Goal: Navigation & Orientation: Find specific page/section

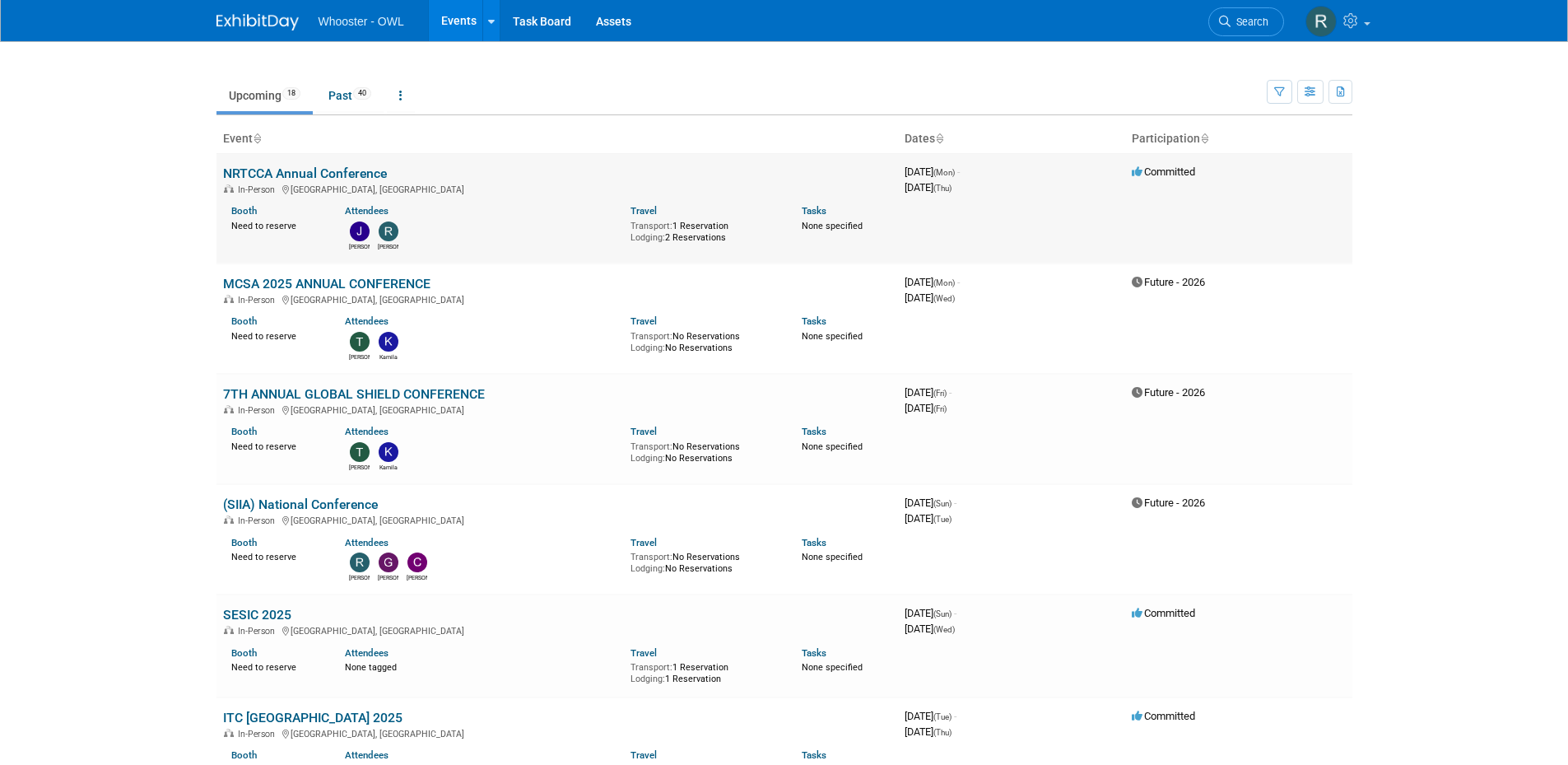
click at [251, 168] on link "NRTCCA Annual Conference" at bounding box center [304, 173] width 164 height 16
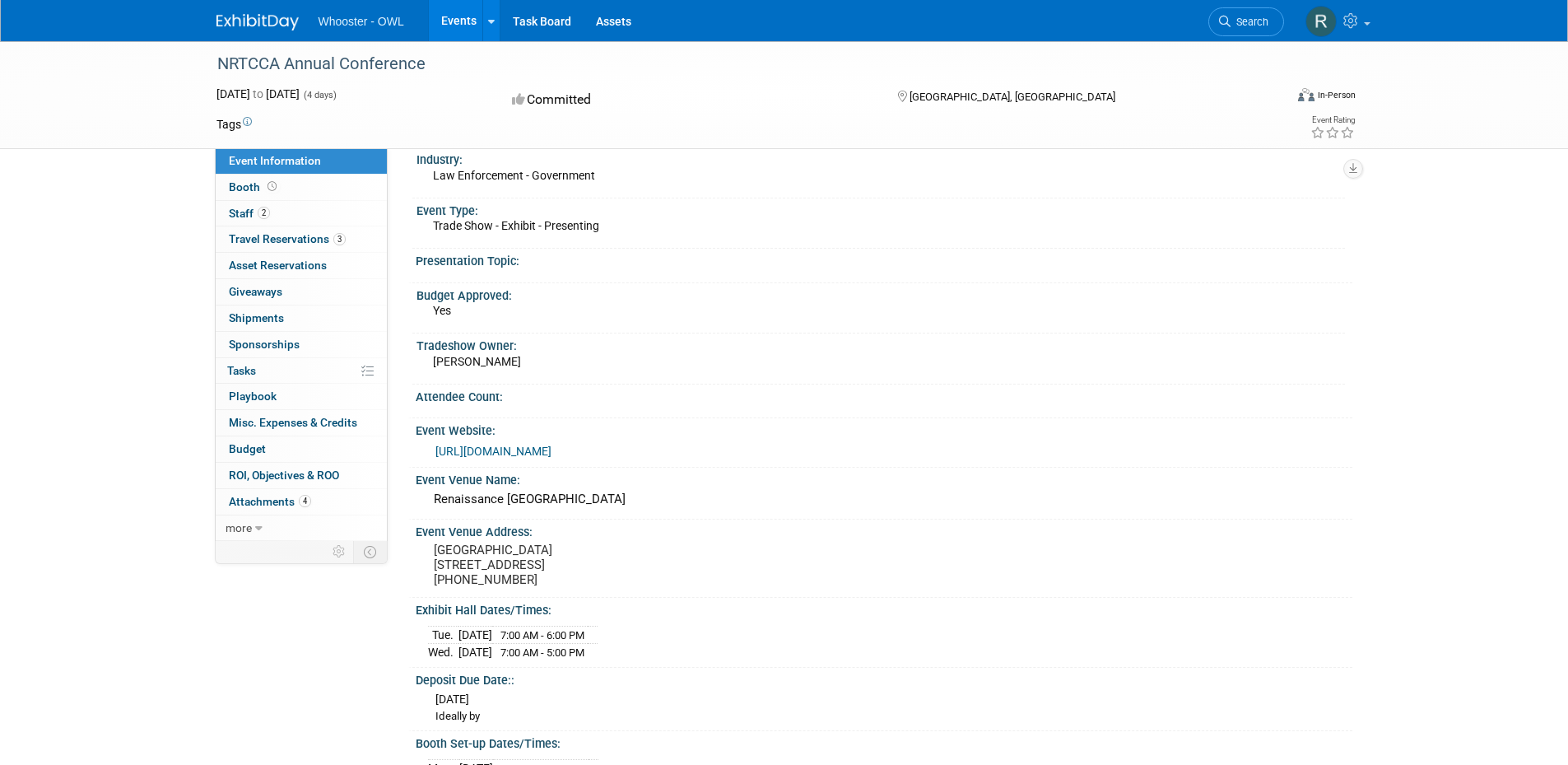
scroll to position [33, 0]
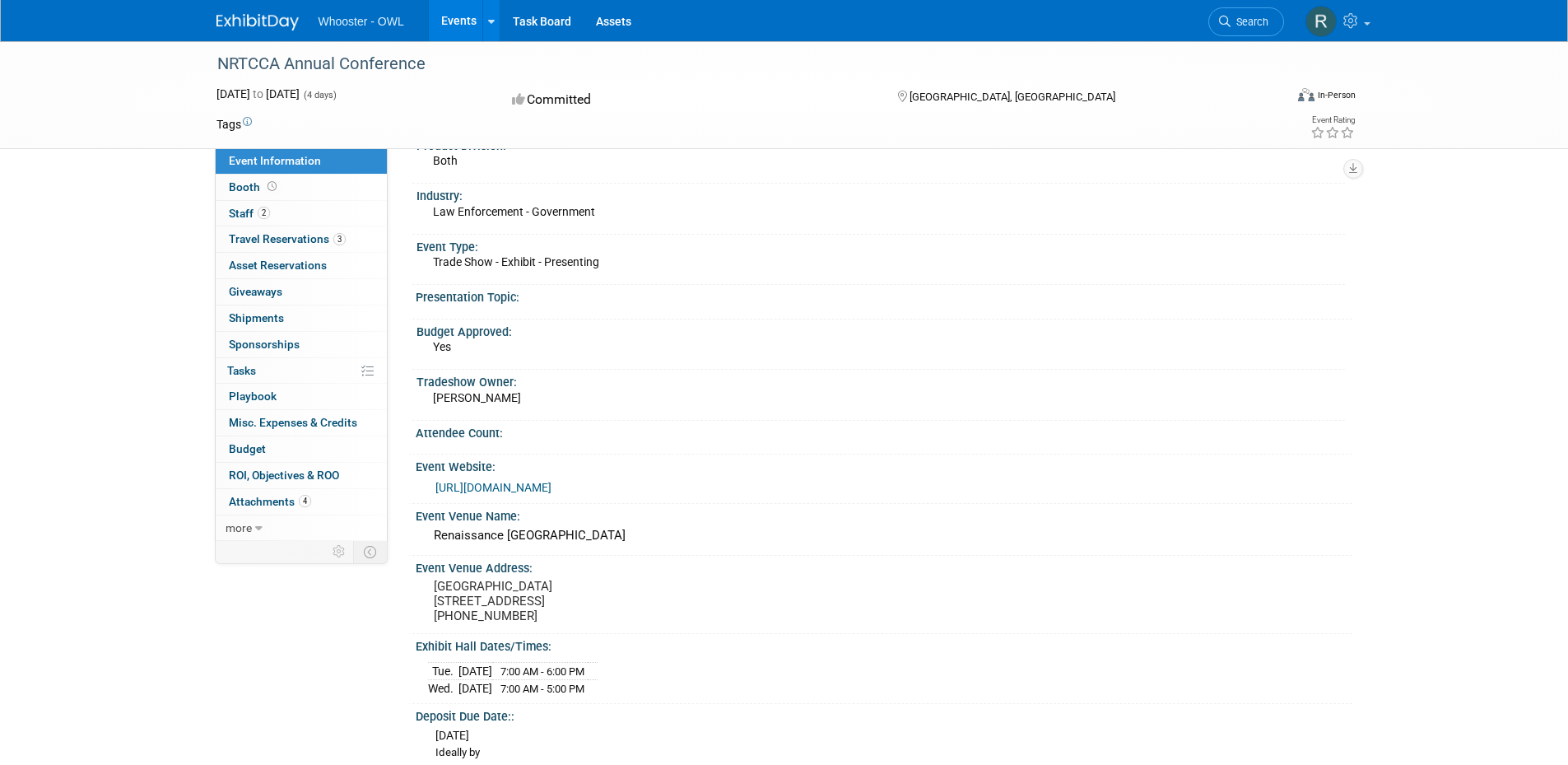
click at [160, 189] on div "NRTCCA Annual Conference [DATE] to [DATE] (4 days) [DATE] to [DATE] Committed […" at bounding box center [784, 711] width 1568 height 1408
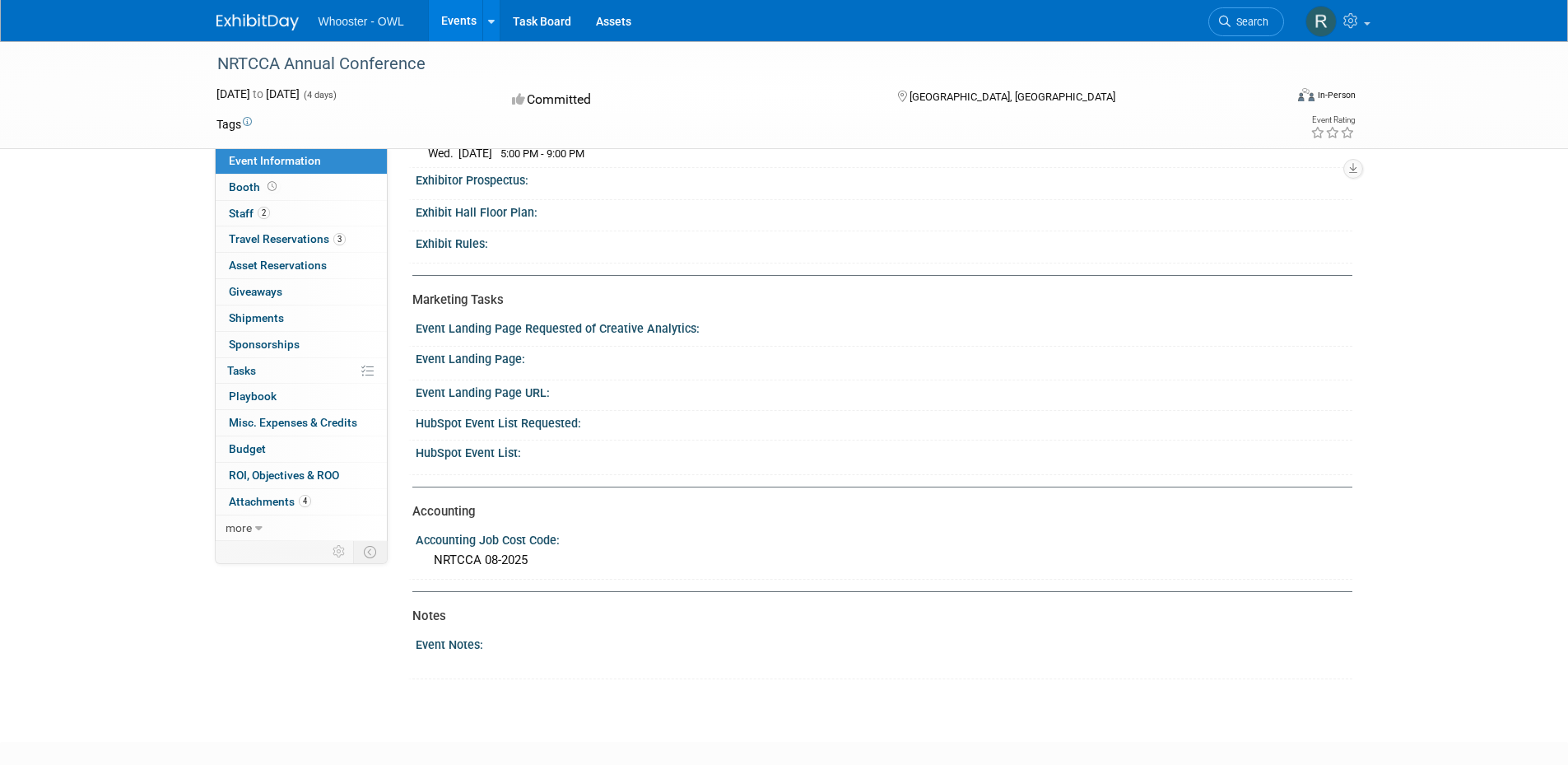
scroll to position [857, 0]
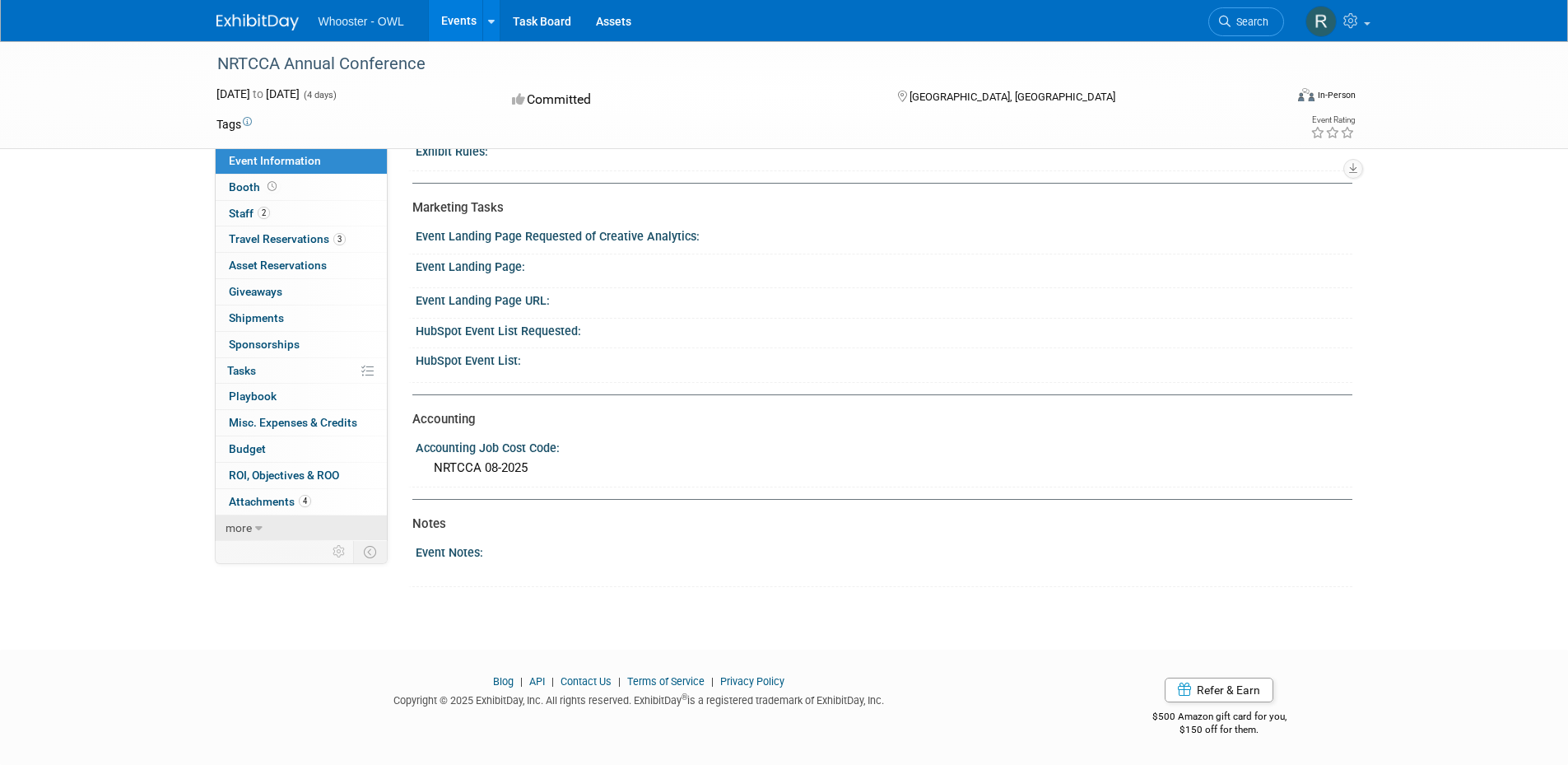
click at [247, 521] on span "more" at bounding box center [239, 527] width 26 height 13
click at [244, 186] on span "Booth" at bounding box center [254, 186] width 51 height 13
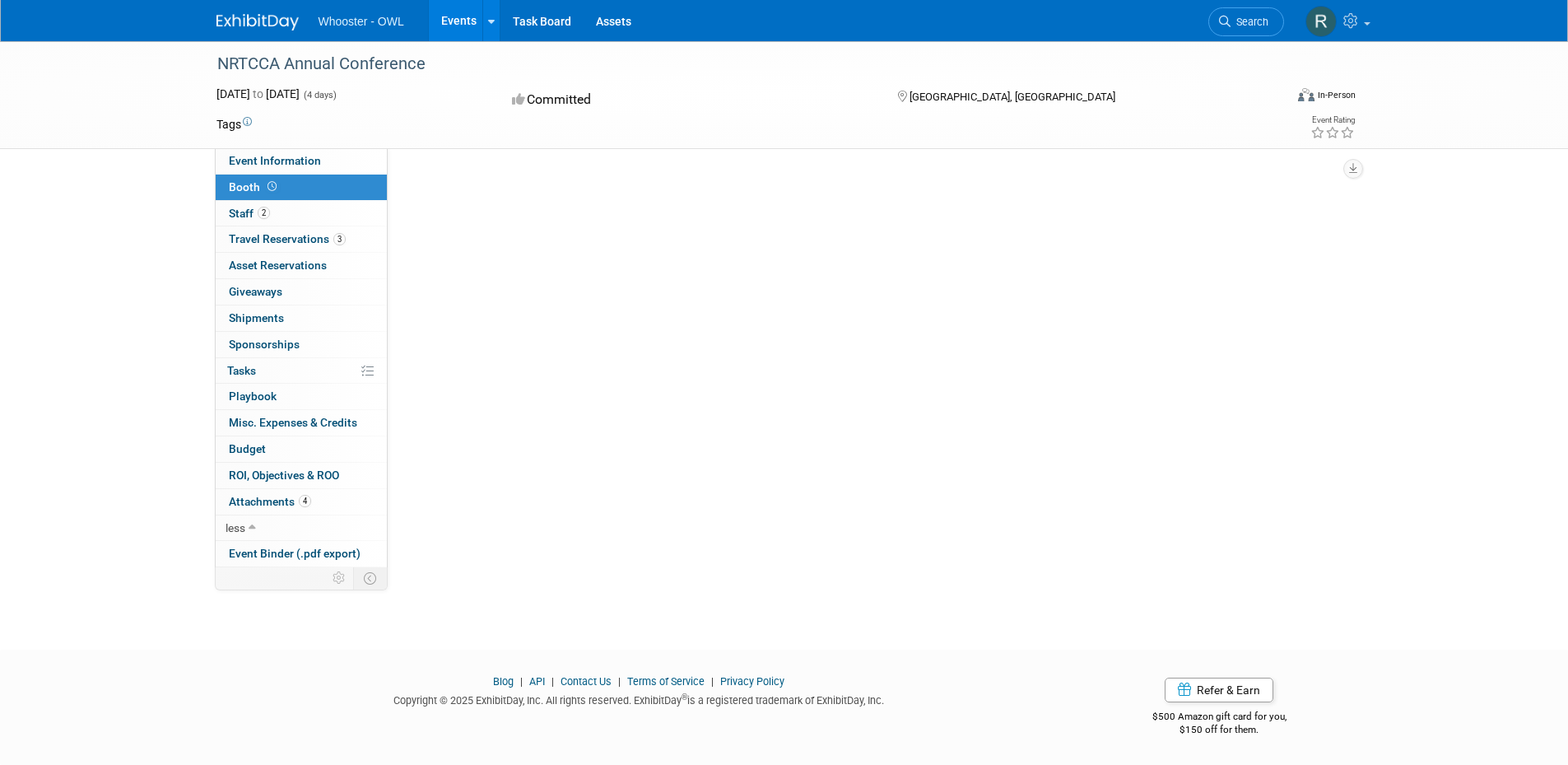
scroll to position [0, 0]
